Goal: Information Seeking & Learning: Learn about a topic

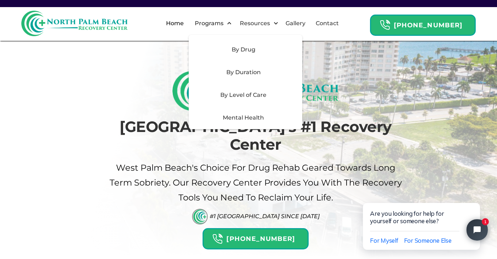
click at [250, 95] on div "By Level of Care" at bounding box center [243, 95] width 101 height 9
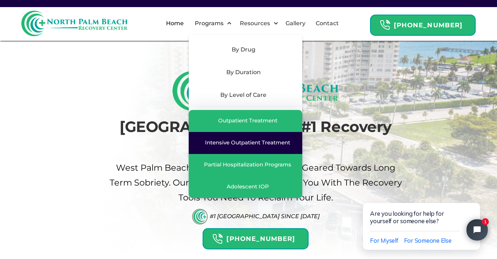
click at [248, 143] on div "Intensive Outpatient Treatment" at bounding box center [247, 142] width 85 height 7
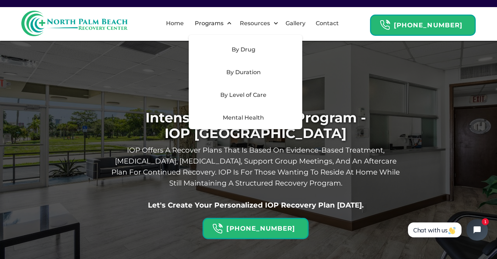
click at [242, 69] on div "By Duration" at bounding box center [243, 72] width 101 height 9
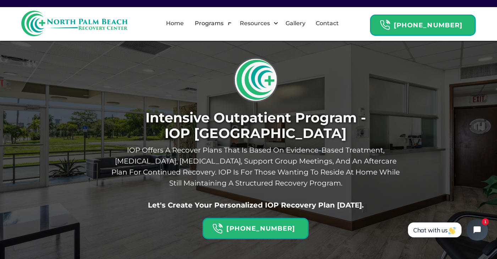
click at [181, 77] on div "Intensive Outpatient Program - IOP West Palm Beach IOP offers A recover plans t…" at bounding box center [248, 148] width 309 height 182
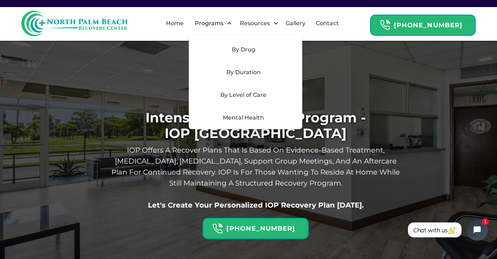
click at [244, 97] on div "By Level of Care" at bounding box center [243, 95] width 101 height 9
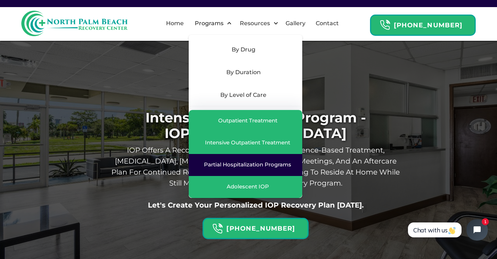
click at [245, 167] on div "Partial Hospitalization Programs" at bounding box center [247, 164] width 87 height 7
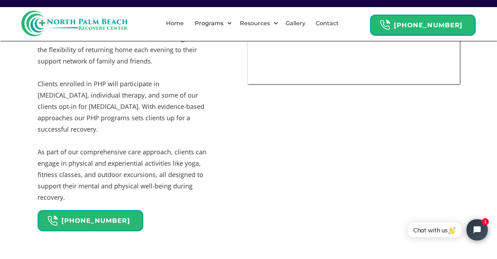
scroll to position [405, 0]
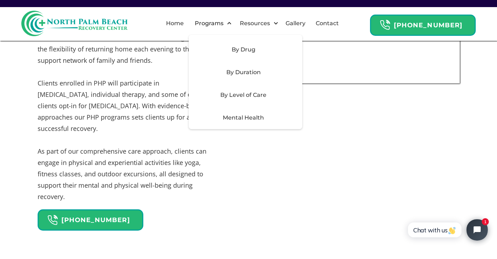
click at [243, 71] on div "By Duration" at bounding box center [243, 72] width 101 height 9
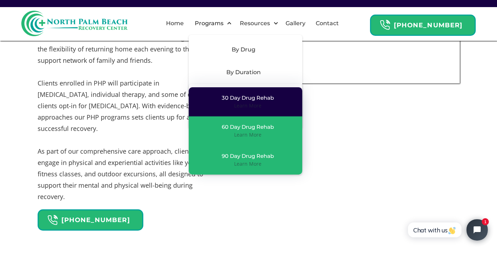
click at [287, 102] on div "30 Day Drug Rehab Learn More" at bounding box center [245, 101] width 99 height 15
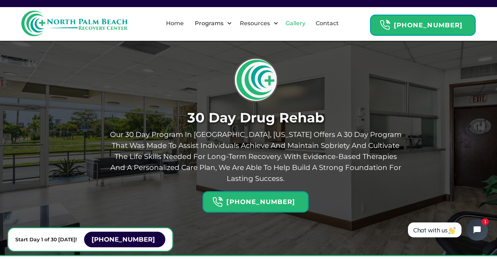
click at [305, 25] on link "Gallery" at bounding box center [295, 23] width 28 height 23
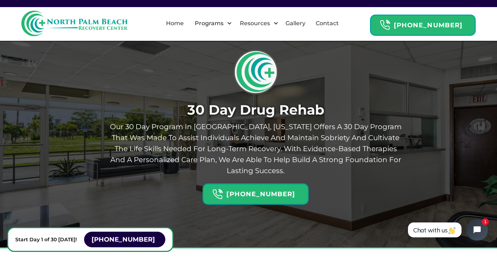
scroll to position [8, 0]
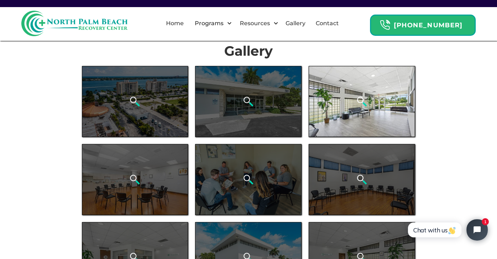
scroll to position [8, 0]
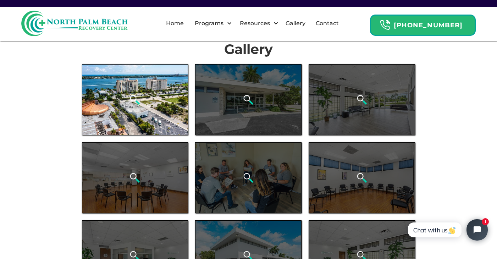
click at [133, 77] on div "open lightbox" at bounding box center [135, 99] width 106 height 71
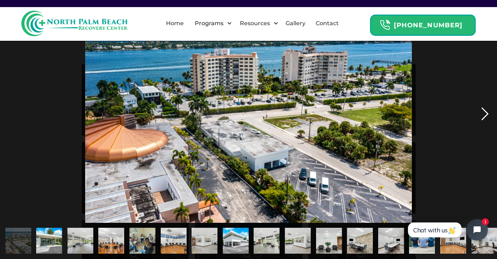
click at [485, 121] on div "next image" at bounding box center [485, 113] width 24 height 217
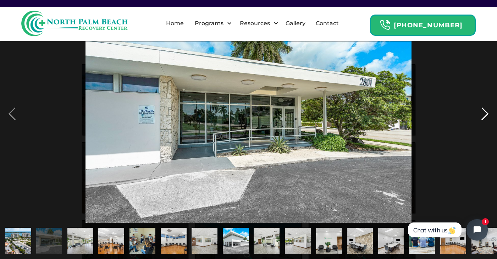
click at [485, 121] on div "next image" at bounding box center [485, 113] width 24 height 217
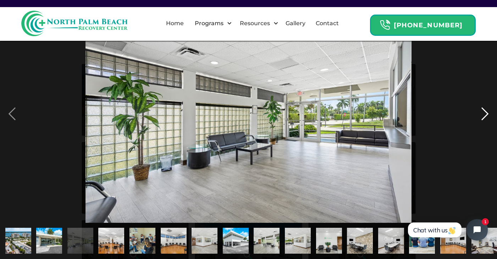
click at [485, 121] on div "next image" at bounding box center [485, 113] width 24 height 217
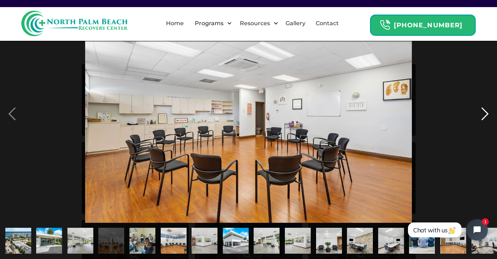
click at [485, 121] on div "next image" at bounding box center [485, 113] width 24 height 217
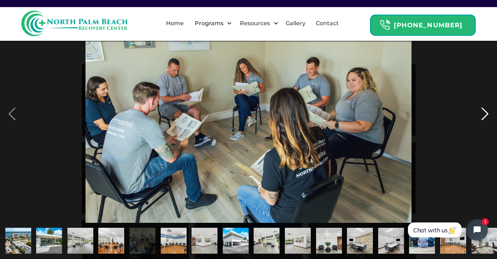
click at [485, 121] on div "next image" at bounding box center [485, 113] width 24 height 217
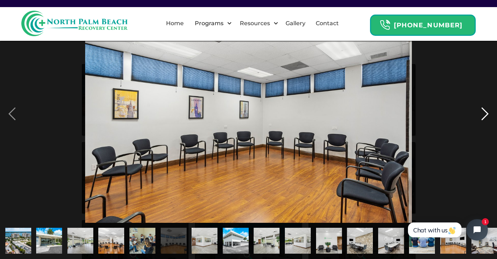
click at [485, 121] on div "next image" at bounding box center [485, 113] width 24 height 217
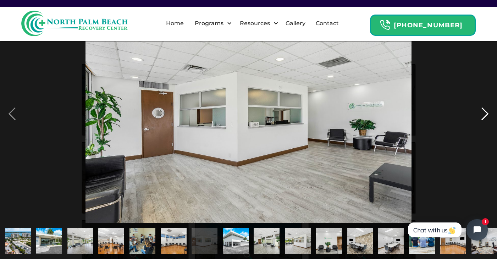
click at [485, 121] on div "next image" at bounding box center [485, 113] width 24 height 217
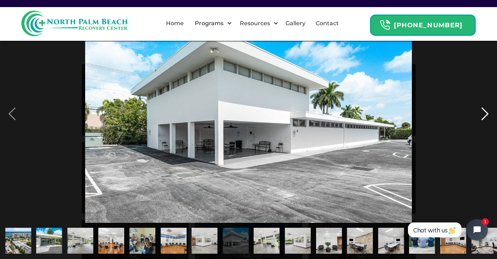
click at [485, 121] on div "next image" at bounding box center [485, 113] width 24 height 217
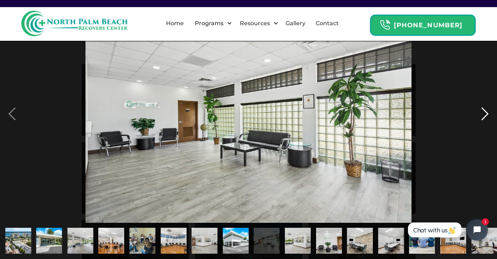
click at [485, 121] on div "next image" at bounding box center [485, 113] width 24 height 217
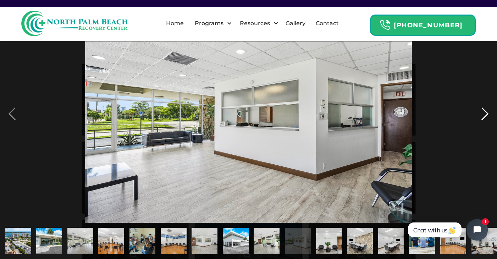
click at [485, 121] on div "next image" at bounding box center [485, 113] width 24 height 217
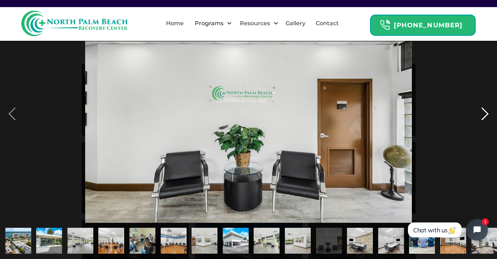
click at [485, 121] on div "next image" at bounding box center [485, 113] width 24 height 217
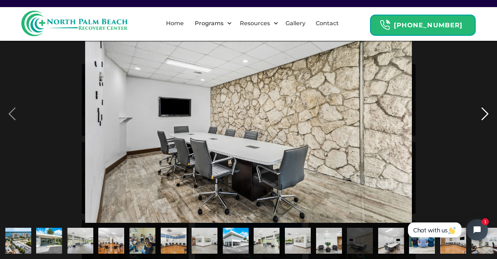
click at [485, 121] on div "next image" at bounding box center [485, 113] width 24 height 217
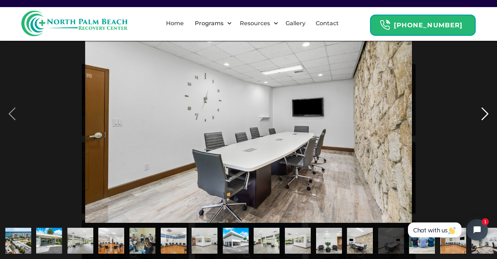
click at [485, 121] on div "next image" at bounding box center [485, 113] width 24 height 217
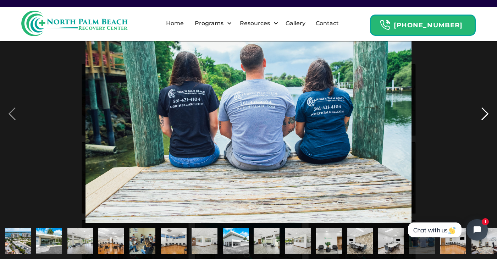
click at [485, 121] on div "next image" at bounding box center [485, 113] width 24 height 217
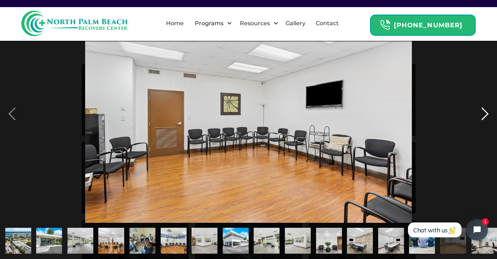
click at [485, 121] on div "next image" at bounding box center [485, 113] width 24 height 217
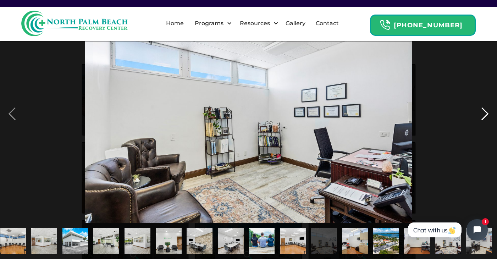
click at [485, 121] on div "next image" at bounding box center [485, 113] width 24 height 217
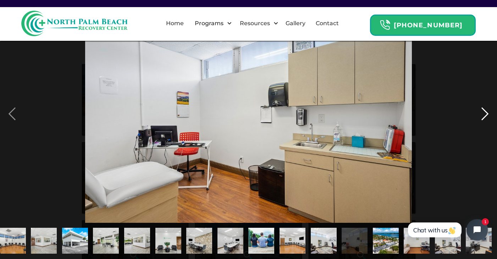
click at [485, 121] on div "next image" at bounding box center [485, 113] width 24 height 217
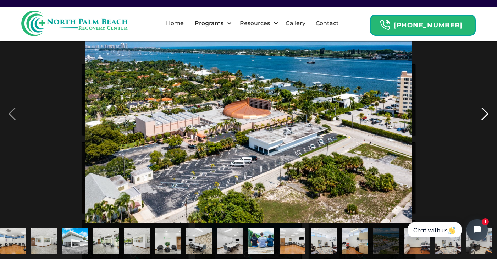
click at [485, 121] on div "next image" at bounding box center [485, 113] width 24 height 217
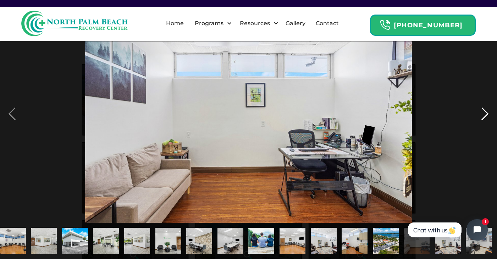
click at [485, 121] on div "next image" at bounding box center [485, 113] width 24 height 217
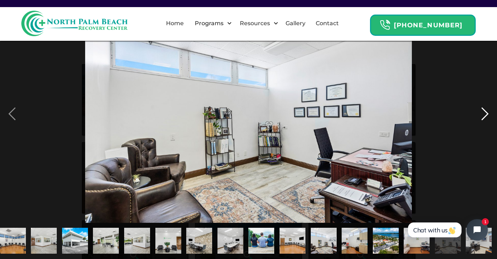
click at [485, 121] on div "next image" at bounding box center [485, 113] width 24 height 217
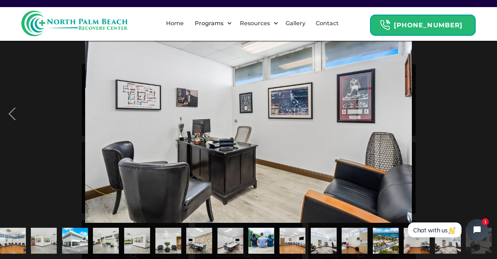
click at [485, 121] on div "next image" at bounding box center [485, 113] width 24 height 217
